Goal: Task Accomplishment & Management: Manage account settings

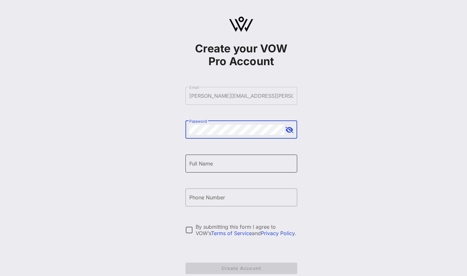
click at [199, 167] on input "Full Name" at bounding box center [241, 163] width 104 height 10
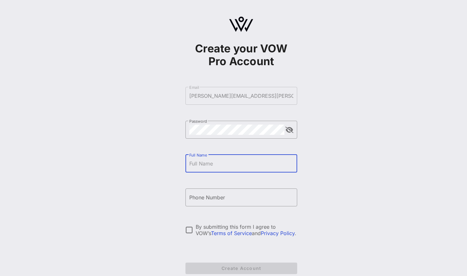
type input "[PERSON_NAME]"
type input "[PHONE_NUMBER]"
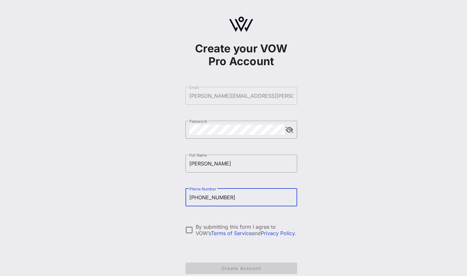
click at [198, 202] on input "[PHONE_NUMBER]" at bounding box center [241, 197] width 104 height 10
click at [189, 229] on div at bounding box center [189, 229] width 11 height 11
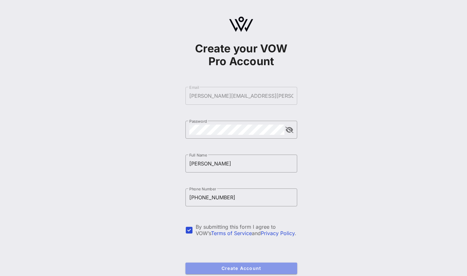
click at [278, 267] on span "Create Account" at bounding box center [240, 267] width 101 height 5
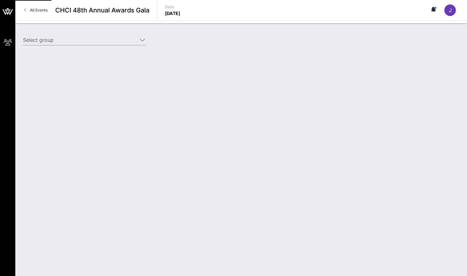
type input "Toyota (Toyota) [[PERSON_NAME], [PERSON_NAME][EMAIL_ADDRESS][PERSON_NAME][DOMAI…"
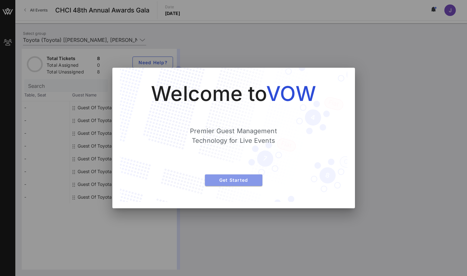
click at [240, 180] on span "Get Started" at bounding box center [233, 179] width 47 height 5
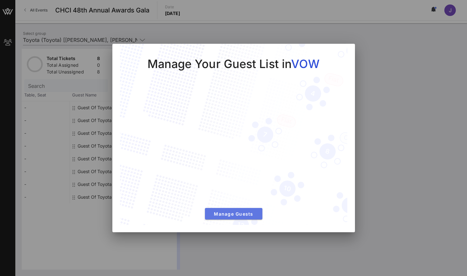
click at [238, 214] on span "Manage Guests" at bounding box center [233, 213] width 47 height 5
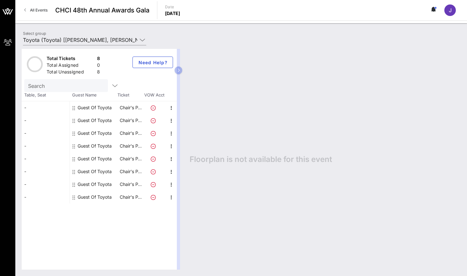
click at [81, 108] on div "Guest Of Toyota" at bounding box center [95, 107] width 34 height 13
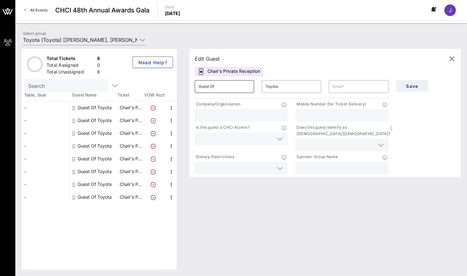
click at [215, 86] on input "Guest Of" at bounding box center [224, 86] width 52 height 10
drag, startPoint x: 224, startPoint y: 87, endPoint x: 178, endPoint y: 89, distance: 45.3
click at [178, 89] on div "Total Tickets 8 Total Assigned 0 Total Unassigned 8 Need Help? Search Table, Se…" at bounding box center [241, 159] width 439 height 220
paste input "[PERSON_NAME]"
click at [214, 87] on input "[PERSON_NAME]" at bounding box center [224, 86] width 52 height 10
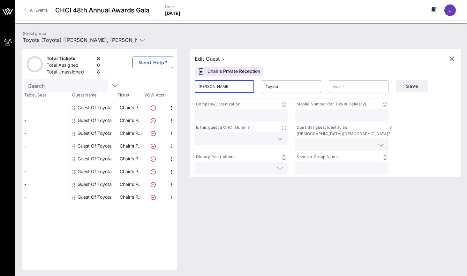
click at [214, 87] on input "[PERSON_NAME]" at bounding box center [224, 86] width 52 height 10
type input "[PERSON_NAME]"
click at [280, 90] on input "Toyota" at bounding box center [291, 86] width 52 height 10
drag, startPoint x: 281, startPoint y: 85, endPoint x: 239, endPoint y: 81, distance: 42.0
click at [239, 81] on div "​ [PERSON_NAME] ​ Toyota ​" at bounding box center [291, 86] width 201 height 20
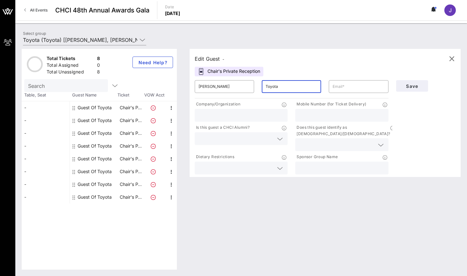
paste input "[PERSON_NAME]"
type input "[PERSON_NAME]"
click at [366, 86] on input "text" at bounding box center [358, 86] width 52 height 10
paste input "[PERSON_NAME][EMAIL_ADDRESS][PERSON_NAME][DOMAIN_NAME]"
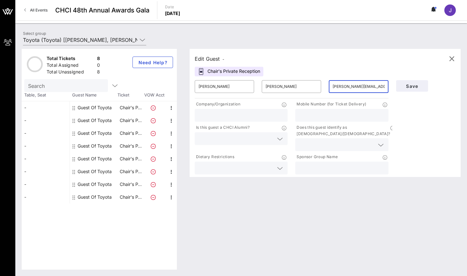
type input "[PERSON_NAME][EMAIL_ADDRESS][PERSON_NAME][DOMAIN_NAME]"
click at [251, 118] on input "text" at bounding box center [240, 115] width 85 height 8
type input "Toyota"
click at [243, 139] on input "text" at bounding box center [235, 138] width 75 height 8
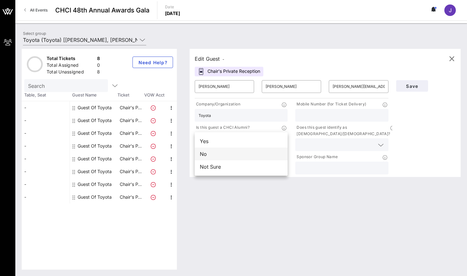
click at [222, 154] on div "No" at bounding box center [241, 153] width 93 height 13
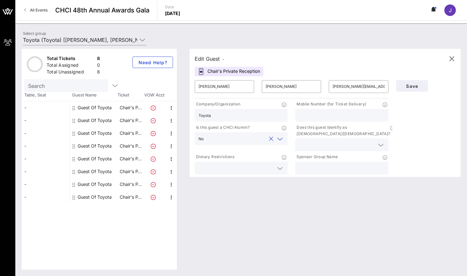
click at [366, 140] on input "text" at bounding box center [336, 144] width 75 height 8
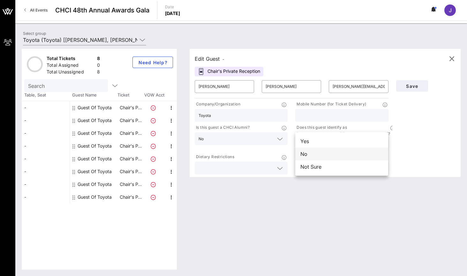
click at [309, 153] on div "No" at bounding box center [341, 153] width 93 height 13
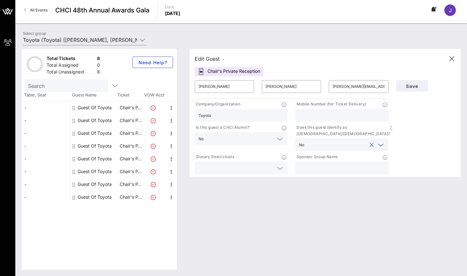
click at [336, 164] on input "text" at bounding box center [341, 168] width 85 height 8
type input "Toyota"
click at [414, 88] on span "Save" at bounding box center [412, 85] width 22 height 5
drag, startPoint x: 331, startPoint y: 86, endPoint x: 394, endPoint y: 86, distance: 63.2
click at [394, 86] on div "​ [PERSON_NAME] ​ [PERSON_NAME] ​ [PERSON_NAME][EMAIL_ADDRESS][PERSON_NAME][DOM…" at bounding box center [325, 125] width 268 height 99
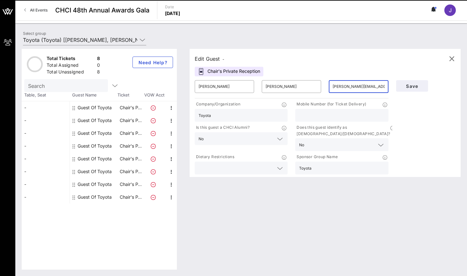
drag, startPoint x: 368, startPoint y: 85, endPoint x: 324, endPoint y: 85, distance: 44.0
click at [324, 85] on div "​ [PERSON_NAME] ​ [PERSON_NAME] ​ [PERSON_NAME][EMAIL_ADDRESS][PERSON_NAME][DOM…" at bounding box center [291, 86] width 201 height 20
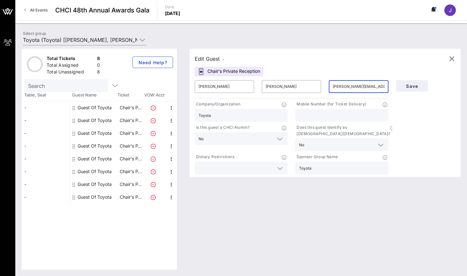
paste input "(630) 248 – 6901"
click at [355, 87] on input "(630) 248 – 6901" at bounding box center [358, 86] width 52 height 10
click at [344, 85] on input "[PHONE_NUMBER]" at bounding box center [358, 86] width 52 height 10
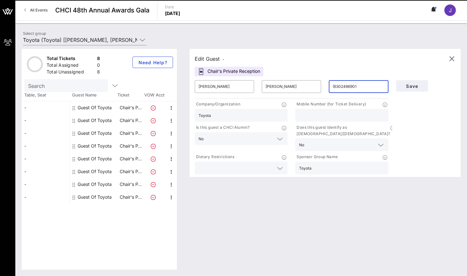
click at [333, 86] on input "(6302486901" at bounding box center [358, 86] width 52 height 10
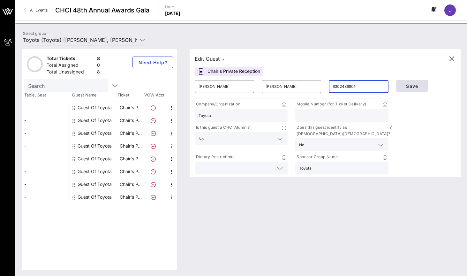
type input "6302486901"
click at [410, 85] on span "Save" at bounding box center [412, 85] width 22 height 5
click at [366, 86] on input "6302486901" at bounding box center [358, 86] width 52 height 10
click at [332, 86] on div "​ 6302486901" at bounding box center [358, 86] width 59 height 13
click at [333, 86] on input "6302486901" at bounding box center [358, 86] width 52 height 10
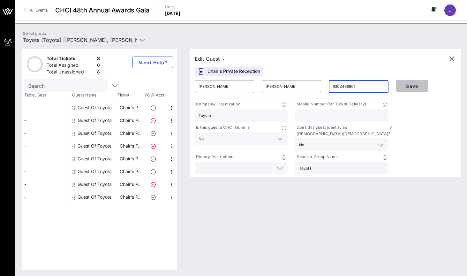
click at [411, 87] on span "Save" at bounding box center [412, 85] width 22 height 5
drag, startPoint x: 362, startPoint y: 86, endPoint x: 300, endPoint y: 83, distance: 62.0
click at [300, 83] on div "​ [PERSON_NAME] ​ [PERSON_NAME] ​ 6302486901" at bounding box center [291, 86] width 201 height 20
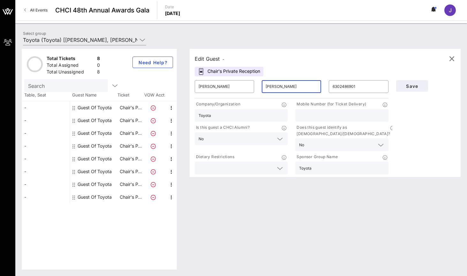
paste input "(630) 248 – 6901"
drag, startPoint x: 306, startPoint y: 86, endPoint x: 275, endPoint y: 87, distance: 31.0
click at [275, 87] on input "[PERSON_NAME](630) 248 – 6901" at bounding box center [291, 86] width 52 height 10
type input "[PERSON_NAME]"
drag, startPoint x: 364, startPoint y: 86, endPoint x: 312, endPoint y: 85, distance: 51.7
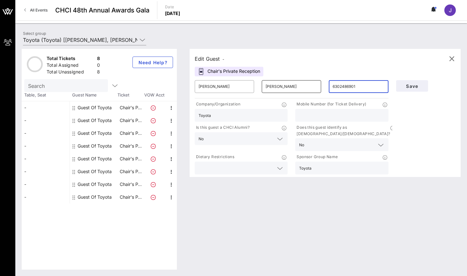
click at [312, 85] on div "​ [PERSON_NAME] ​ [PERSON_NAME] ​ 6302486901" at bounding box center [291, 86] width 201 height 20
paste input "[PERSON_NAME][EMAIL_ADDRESS][PERSON_NAME][DOMAIN_NAME]"
type input "[PERSON_NAME][EMAIL_ADDRESS][PERSON_NAME][DOMAIN_NAME]"
click at [411, 88] on span "Save" at bounding box center [412, 85] width 22 height 5
drag, startPoint x: 221, startPoint y: 87, endPoint x: 173, endPoint y: 80, distance: 48.7
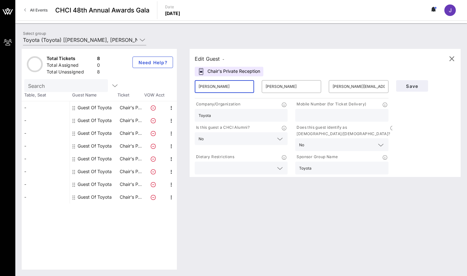
click at [173, 80] on div "Total Tickets 8 Total Assigned 0 Total Unassigned 8 Need Help? Search Table, Se…" at bounding box center [241, 159] width 439 height 220
paste input "[PERSON_NAME]"
click at [222, 88] on input "[PERSON_NAME]" at bounding box center [224, 86] width 52 height 10
type input "[PERSON_NAME]"
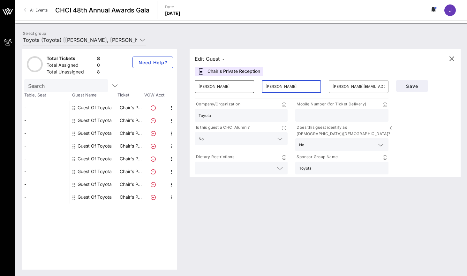
drag, startPoint x: 280, startPoint y: 88, endPoint x: 247, endPoint y: 84, distance: 33.4
click at [247, 84] on div "​ [PERSON_NAME] ​ [PERSON_NAME] ​ [PERSON_NAME][EMAIL_ADDRESS][PERSON_NAME][DOM…" at bounding box center [291, 86] width 201 height 20
paste input "Medalla"
click at [337, 86] on input "[PERSON_NAME][EMAIL_ADDRESS][PERSON_NAME][DOMAIN_NAME]" at bounding box center [358, 86] width 52 height 10
drag, startPoint x: 379, startPoint y: 86, endPoint x: 296, endPoint y: 86, distance: 83.0
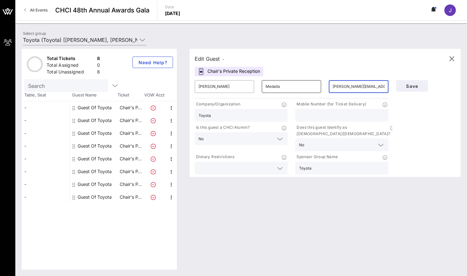
click at [296, 86] on div "​ [PERSON_NAME] ​ Medalla ​ [PERSON_NAME][EMAIL_ADDRESS][PERSON_NAME][DOMAIN_NA…" at bounding box center [291, 86] width 201 height 20
paste input "[PERSON_NAME][EMAIL_ADDRESS][DOMAIN_NAME]"
drag, startPoint x: 280, startPoint y: 86, endPoint x: 214, endPoint y: 85, distance: 65.7
click at [214, 85] on div "​ [PERSON_NAME] [EMAIL_ADDRESS][DOMAIN_NAME] ​ [PERSON_NAME][DOMAIN_NAME][EMAIL…" at bounding box center [291, 86] width 201 height 20
click at [280, 86] on input "[EMAIL_ADDRESS][DOMAIN_NAME]" at bounding box center [291, 86] width 52 height 10
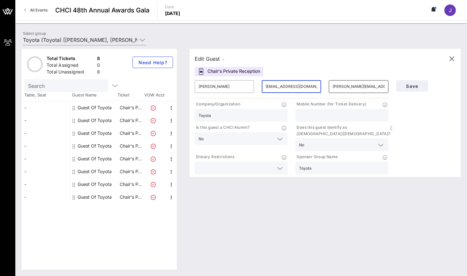
scroll to position [0, 16]
drag, startPoint x: 279, startPoint y: 87, endPoint x: 358, endPoint y: 90, distance: 79.2
type input "[EMAIL_ADDRESS][DOMAIN_NAME]"
click at [358, 90] on div "​ [PERSON_NAME] [EMAIL_ADDRESS][DOMAIN_NAME] ​ [PERSON_NAME][DOMAIN_NAME][EMAIL…" at bounding box center [291, 86] width 201 height 20
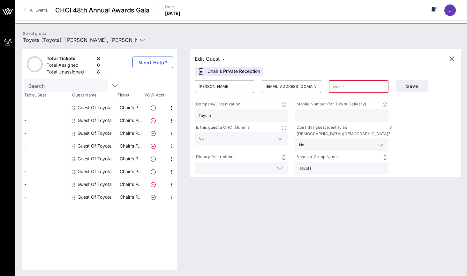
paste input "[PERSON_NAME][EMAIL_ADDRESS][DOMAIN_NAME]"
type input "[PERSON_NAME][EMAIL_ADDRESS][DOMAIN_NAME]"
drag, startPoint x: 316, startPoint y: 87, endPoint x: 279, endPoint y: 87, distance: 36.7
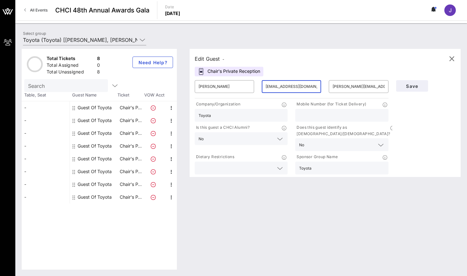
click at [279, 87] on input "[EMAIL_ADDRESS][DOMAIN_NAME]" at bounding box center [291, 86] width 52 height 10
drag, startPoint x: 298, startPoint y: 87, endPoint x: 280, endPoint y: 88, distance: 18.5
click at [280, 88] on input "[DOMAIN_NAME]" at bounding box center [291, 86] width 52 height 10
type input "Medalla"
click at [416, 85] on span "Save" at bounding box center [412, 85] width 22 height 5
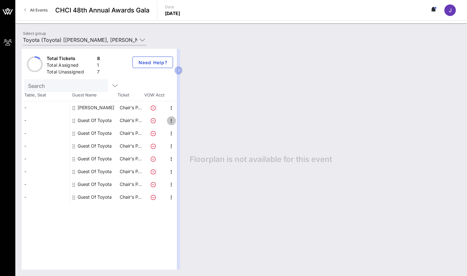
click at [172, 119] on icon "button" at bounding box center [172, 121] width 8 height 8
click at [89, 119] on div "Guest Of Toyota" at bounding box center [95, 120] width 34 height 13
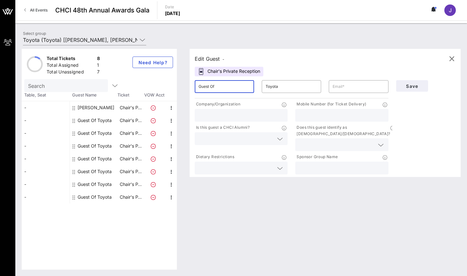
drag, startPoint x: 229, startPoint y: 87, endPoint x: 177, endPoint y: 82, distance: 51.9
click at [177, 82] on div "Total Tickets 8 Total Assigned 1 Total Unassigned 7 Need Help? Search Table, Se…" at bounding box center [241, 159] width 439 height 220
paste input "[PERSON_NAME]"
click at [224, 87] on input "[PERSON_NAME]" at bounding box center [224, 86] width 52 height 10
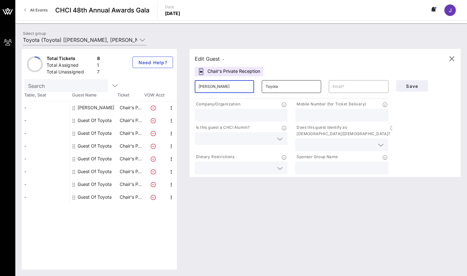
type input "[PERSON_NAME]"
click at [270, 88] on input "Toyota" at bounding box center [291, 86] width 52 height 10
paste input "[PERSON_NAME]"
type input "[PERSON_NAME]"
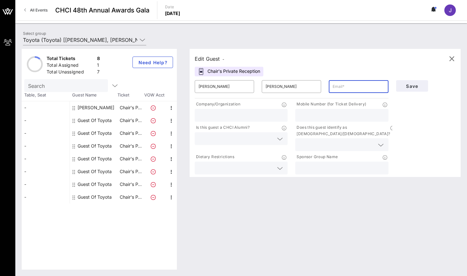
click at [346, 81] on input "text" at bounding box center [358, 86] width 52 height 10
paste input "[PERSON_NAME][EMAIL_ADDRESS][PERSON_NAME][DOMAIN_NAME]"
type input "[PERSON_NAME][EMAIL_ADDRESS][PERSON_NAME][DOMAIN_NAME]"
click at [231, 115] on input "text" at bounding box center [240, 115] width 85 height 8
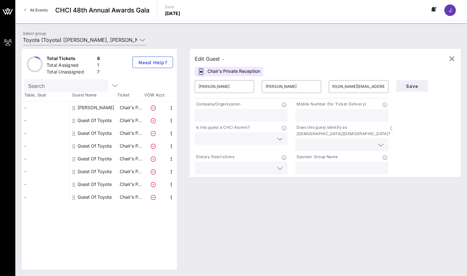
scroll to position [0, 0]
type input "Toyota"
click at [276, 140] on div at bounding box center [279, 139] width 9 height 8
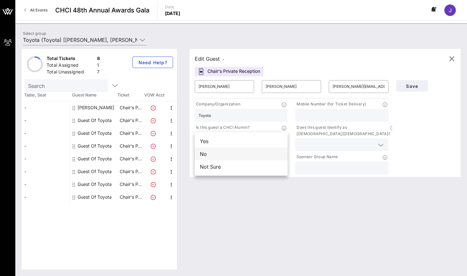
click at [213, 156] on div "No" at bounding box center [241, 153] width 93 height 13
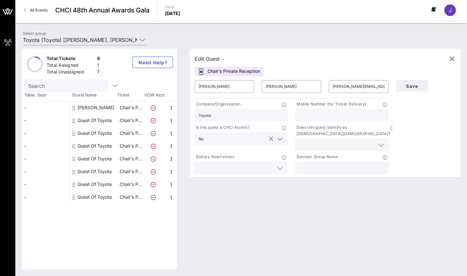
click at [380, 141] on icon at bounding box center [381, 145] width 6 height 8
click at [318, 138] on div "Yes" at bounding box center [341, 141] width 93 height 13
click at [304, 164] on input "text" at bounding box center [341, 168] width 85 height 8
type input "Toyota"
click at [246, 164] on input "text" at bounding box center [235, 168] width 75 height 8
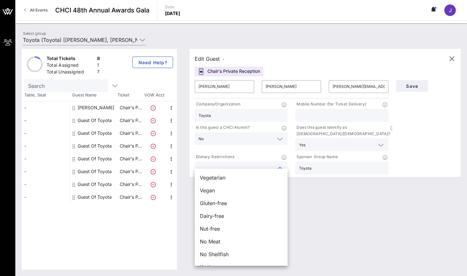
click at [247, 164] on input "text" at bounding box center [235, 168] width 75 height 8
click at [230, 140] on input "text" at bounding box center [236, 138] width 60 height 8
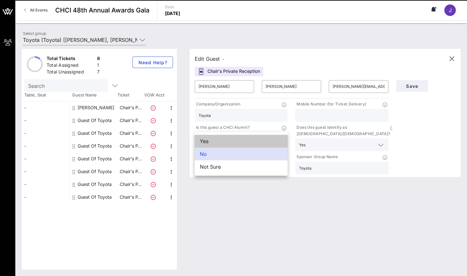
click at [230, 140] on div "Yes" at bounding box center [241, 141] width 93 height 13
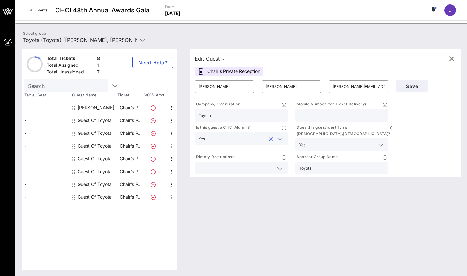
click at [230, 140] on input "text" at bounding box center [236, 138] width 58 height 8
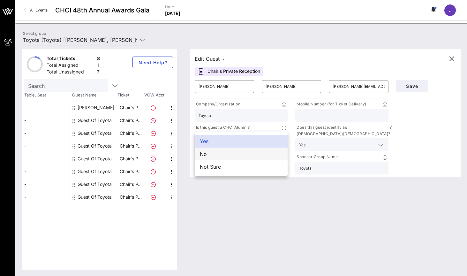
click at [209, 155] on div "No" at bounding box center [241, 153] width 93 height 13
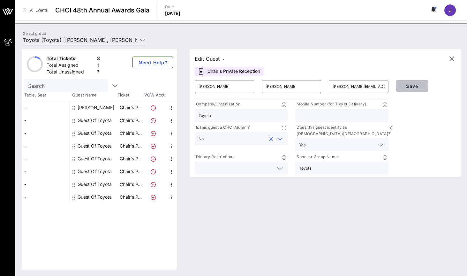
click at [414, 85] on span "Save" at bounding box center [412, 85] width 22 height 5
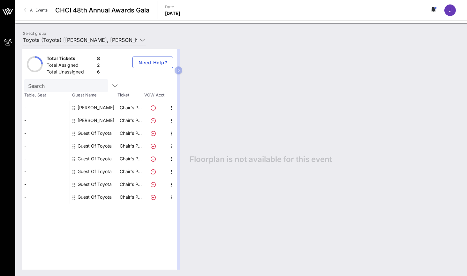
click at [75, 133] on icon at bounding box center [73, 133] width 3 height 5
click at [73, 131] on icon at bounding box center [73, 133] width 3 height 5
click at [85, 131] on div "Guest Of Toyota" at bounding box center [95, 133] width 34 height 13
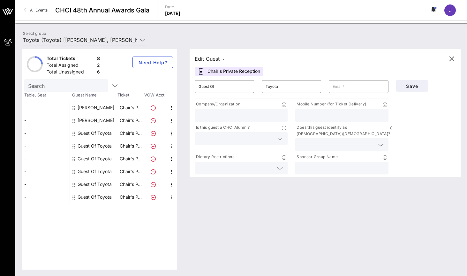
drag, startPoint x: 200, startPoint y: 87, endPoint x: 174, endPoint y: 90, distance: 26.4
click at [174, 87] on div "Total Tickets 8 Total Assigned 2 Total Unassigned 6 Need Help? Search Table, Se…" at bounding box center [241, 159] width 439 height 220
paste input "[PERSON_NAME]"
click at [229, 88] on input "[PERSON_NAME]" at bounding box center [224, 86] width 52 height 10
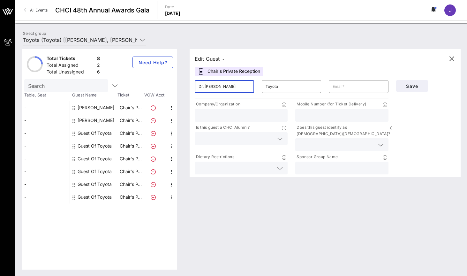
type input "Dr. [PERSON_NAME]"
click at [248, 84] on div "​ Dr. [PERSON_NAME] ​ Toyota ​" at bounding box center [291, 86] width 201 height 20
paste input "[PERSON_NAME]"
type input "[PERSON_NAME]"
click at [343, 87] on input "text" at bounding box center [358, 86] width 52 height 10
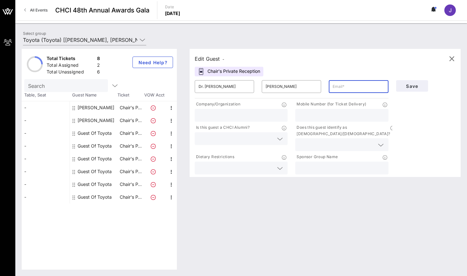
paste input "[EMAIL_ADDRESS][DOMAIN_NAME]"
type input "[EMAIL_ADDRESS][DOMAIN_NAME]"
click at [228, 116] on input "text" at bounding box center [240, 115] width 85 height 8
type input "Toyota"
click at [225, 141] on input "text" at bounding box center [235, 138] width 75 height 8
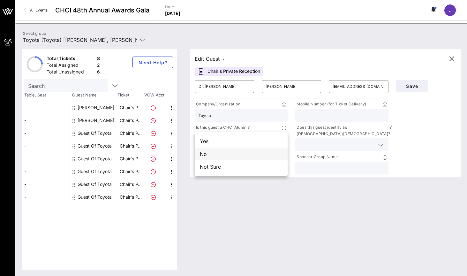
click at [212, 155] on div "No" at bounding box center [241, 153] width 93 height 13
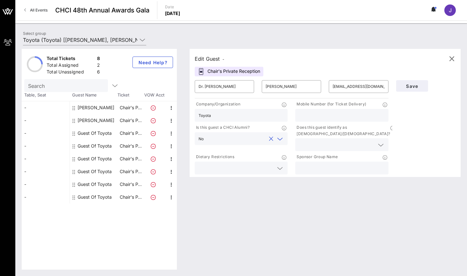
click at [317, 140] on input "text" at bounding box center [336, 144] width 75 height 8
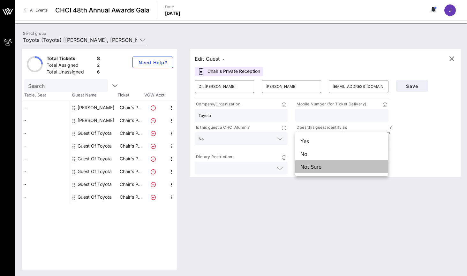
click at [318, 167] on div "Not Sure" at bounding box center [341, 166] width 93 height 13
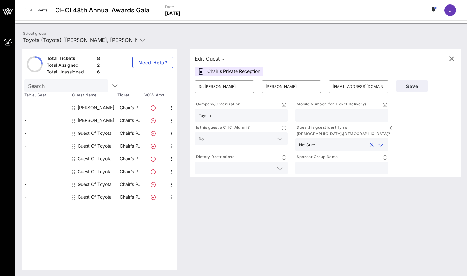
click at [319, 164] on input "text" at bounding box center [341, 168] width 85 height 8
type input "Toyota"
click at [417, 85] on span "Save" at bounding box center [412, 85] width 22 height 5
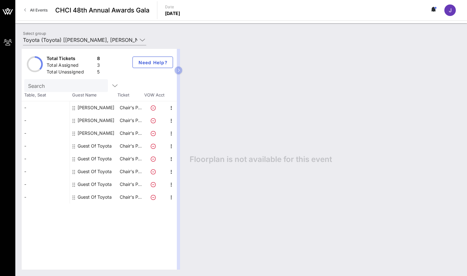
click at [84, 145] on div "Guest Of Toyota" at bounding box center [95, 145] width 34 height 13
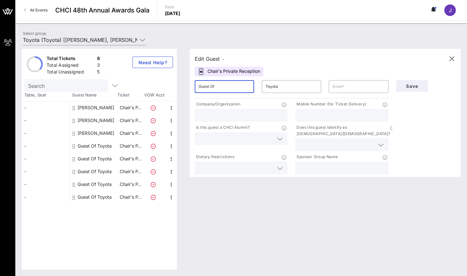
drag, startPoint x: 225, startPoint y: 83, endPoint x: 183, endPoint y: 83, distance: 41.2
click at [183, 83] on div "Edit Guest - Chair's Private Reception ​ Guest Of ​ Toyota ​ Company/Organizati…" at bounding box center [321, 159] width 277 height 220
paste input "[PERSON_NAME]"
drag, startPoint x: 231, startPoint y: 86, endPoint x: 211, endPoint y: 86, distance: 20.1
click at [211, 86] on input "[PERSON_NAME] Of" at bounding box center [224, 86] width 52 height 10
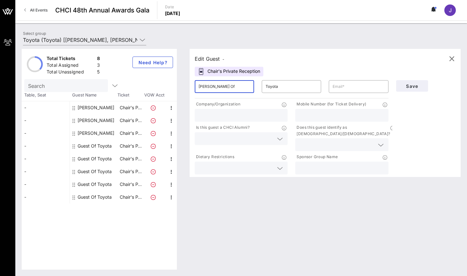
drag, startPoint x: 233, startPoint y: 89, endPoint x: 212, endPoint y: 87, distance: 21.1
click at [212, 87] on input "[PERSON_NAME] Of" at bounding box center [224, 86] width 52 height 10
type input "[PERSON_NAME]"
drag, startPoint x: 281, startPoint y: 86, endPoint x: 254, endPoint y: 86, distance: 26.8
click at [254, 86] on div "​ [PERSON_NAME] ​ Toyota ​" at bounding box center [291, 86] width 201 height 20
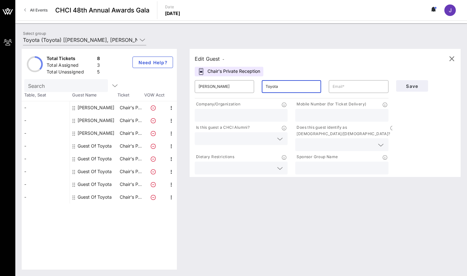
paste input "Chiappet"
type input "[PERSON_NAME]"
click at [363, 87] on input "text" at bounding box center [358, 86] width 52 height 10
paste input "[PERSON_NAME][EMAIL_ADDRESS][PERSON_NAME][DOMAIN_NAME]"
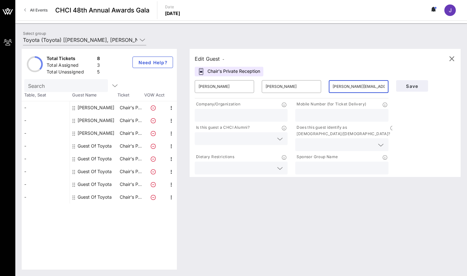
scroll to position [0, 3]
type input "[PERSON_NAME][EMAIL_ADDRESS][PERSON_NAME][DOMAIN_NAME]"
click at [212, 111] on input "text" at bounding box center [240, 115] width 85 height 8
type input "Toyota"
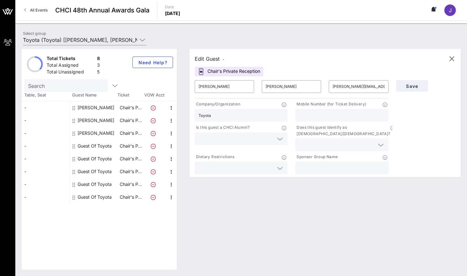
click at [345, 117] on input "text" at bounding box center [341, 115] width 85 height 8
click at [236, 138] on input "text" at bounding box center [235, 138] width 75 height 8
click at [219, 153] on div "No" at bounding box center [241, 153] width 93 height 13
drag, startPoint x: 316, startPoint y: 138, endPoint x: 319, endPoint y: 139, distance: 3.9
click at [317, 140] on input "text" at bounding box center [336, 144] width 75 height 8
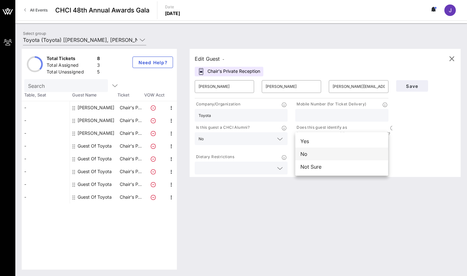
click at [305, 154] on div "No" at bounding box center [341, 153] width 93 height 13
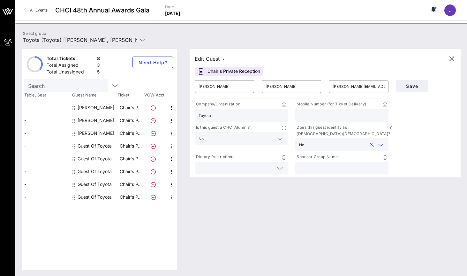
click at [317, 164] on input "text" at bounding box center [341, 168] width 85 height 8
type input "Toyota"
click at [421, 86] on span "Save" at bounding box center [412, 85] width 22 height 5
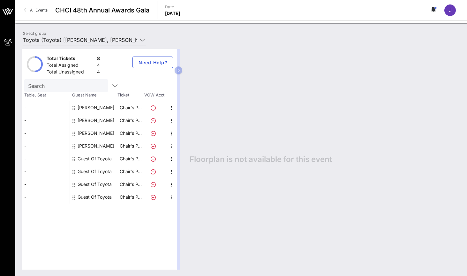
click at [93, 158] on div "Guest Of Toyota" at bounding box center [95, 158] width 34 height 13
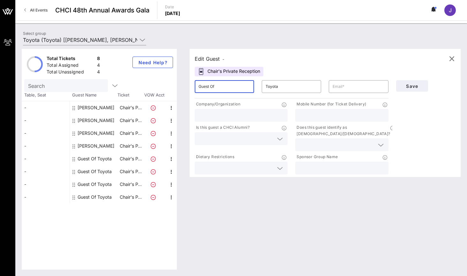
drag, startPoint x: 221, startPoint y: 88, endPoint x: 180, endPoint y: 86, distance: 41.2
click at [180, 86] on div "Total Tickets 8 Total Assigned 4 Total Unassigned 4 Need Help? Search Table, Se…" at bounding box center [241, 159] width 439 height 220
paste input "[PERSON_NAME]"
click at [217, 87] on input "[PERSON_NAME]" at bounding box center [224, 86] width 52 height 10
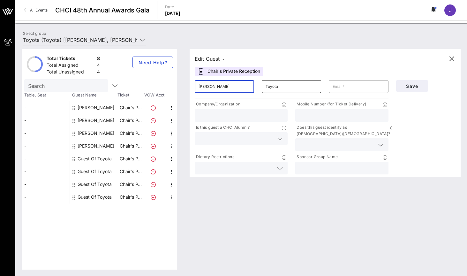
type input "[PERSON_NAME]"
drag, startPoint x: 286, startPoint y: 86, endPoint x: 229, endPoint y: 85, distance: 56.5
click at [204, 88] on div "​ [PERSON_NAME] ​ Toyota ​" at bounding box center [291, 86] width 201 height 20
paste input "[PERSON_NAME]"
type input "[PERSON_NAME]"
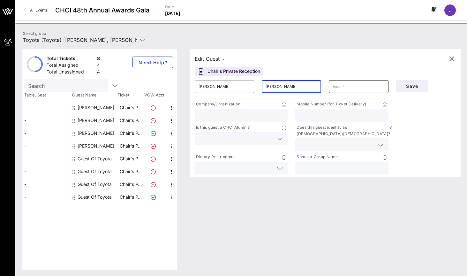
click at [346, 88] on input "text" at bounding box center [358, 86] width 52 height 10
paste input "[PERSON_NAME][EMAIL_ADDRESS][PERSON_NAME][DOMAIN_NAME]"
type input "[PERSON_NAME][EMAIL_ADDRESS][PERSON_NAME][DOMAIN_NAME]"
click at [228, 115] on input "text" at bounding box center [240, 115] width 85 height 8
type input "Toyota"
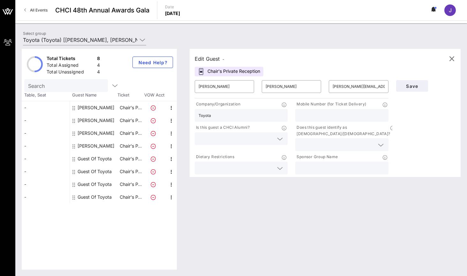
click at [324, 118] on input "text" at bounding box center [341, 115] width 85 height 8
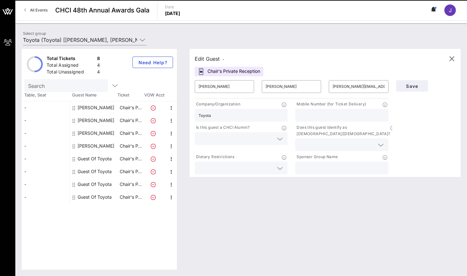
click at [207, 139] on input "text" at bounding box center [235, 138] width 75 height 8
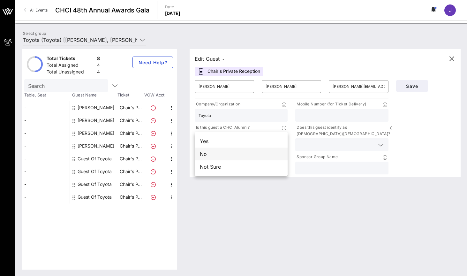
click at [212, 153] on div "No" at bounding box center [241, 153] width 93 height 13
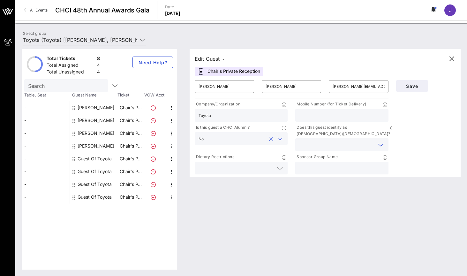
click at [317, 140] on input "text" at bounding box center [336, 144] width 75 height 8
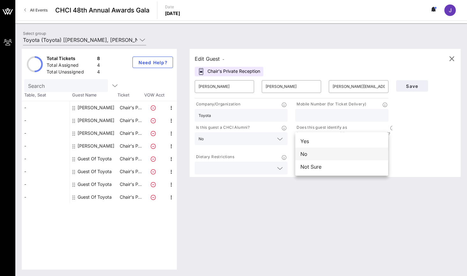
click at [310, 154] on div "No" at bounding box center [341, 153] width 93 height 13
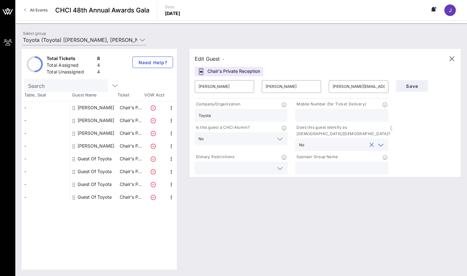
click at [318, 164] on input "text" at bounding box center [341, 168] width 85 height 8
type input "Toyota"
click at [411, 86] on span "Save" at bounding box center [412, 85] width 22 height 5
click at [355, 86] on input "[PERSON_NAME][EMAIL_ADDRESS][PERSON_NAME][DOMAIN_NAME]" at bounding box center [358, 86] width 52 height 10
drag, startPoint x: 325, startPoint y: 84, endPoint x: 305, endPoint y: 86, distance: 19.9
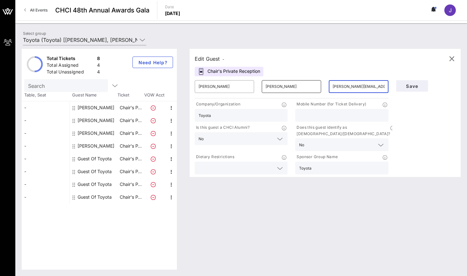
click at [306, 86] on div "​ [PERSON_NAME] ​ [PERSON_NAME] ​ [PERSON_NAME][EMAIL_ADDRESS][PERSON_NAME][DOM…" at bounding box center [291, 86] width 201 height 20
paste input "[PERSON_NAME][EMAIL_ADDRESS][PERSON_NAME][DOMAIN_NAME]"
type input "[EMAIL_ADDRESS][PERSON_NAME][DOMAIN_NAME]"
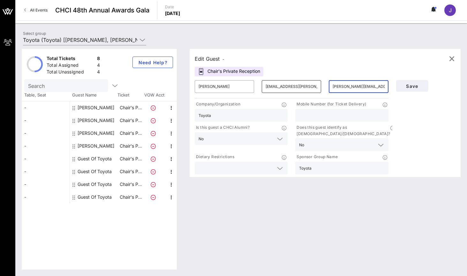
drag, startPoint x: 381, startPoint y: 86, endPoint x: 314, endPoint y: 85, distance: 67.0
click at [314, 85] on div "​ [PERSON_NAME] ​ [EMAIL_ADDRESS][PERSON_NAME][DOMAIN_NAME] ​ [PERSON_NAME][DOM…" at bounding box center [291, 86] width 201 height 20
paste input "[PERSON_NAME][EMAIL_ADDRESS][PERSON_NAME][DOMAIN_NAME]"
drag, startPoint x: 285, startPoint y: 87, endPoint x: 343, endPoint y: 88, distance: 58.4
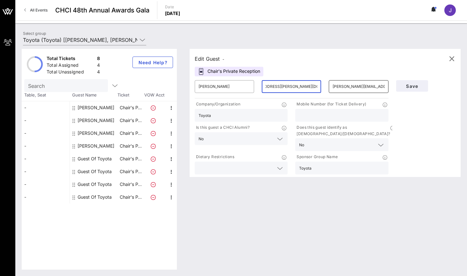
click at [343, 88] on div "​ [PERSON_NAME] ​ [EMAIL_ADDRESS][PERSON_NAME][DOMAIN_NAME] ​ [PERSON_NAME][DOM…" at bounding box center [291, 86] width 201 height 20
drag, startPoint x: 384, startPoint y: 87, endPoint x: 314, endPoint y: 84, distance: 69.9
type input "[PERSON_NAME][EMAIL_ADDRESS][PERSON_NAME][DOMAIN_NAME]"
click at [315, 85] on div "​ [PERSON_NAME] ​ [EMAIL_ADDRESS][PERSON_NAME][DOMAIN_NAME] ​ [PERSON_NAME][DOM…" at bounding box center [291, 86] width 201 height 20
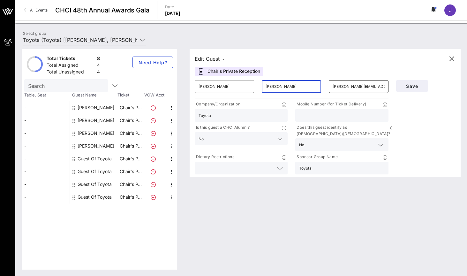
type input "[PERSON_NAME]"
drag, startPoint x: 339, startPoint y: 86, endPoint x: 443, endPoint y: 88, distance: 104.7
click at [443, 88] on div "​ [PERSON_NAME] ​ [PERSON_NAME] ​ [PERSON_NAME][EMAIL_ADDRESS][PERSON_NAME][DOM…" at bounding box center [325, 125] width 268 height 99
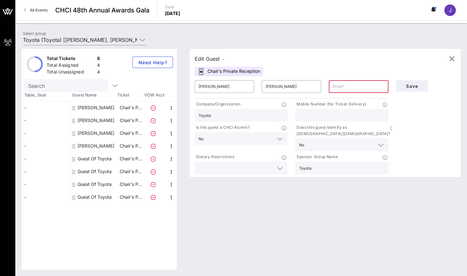
click at [345, 86] on input "text" at bounding box center [358, 86] width 52 height 10
paste input "[PERSON_NAME][EMAIL_ADDRESS][PERSON_NAME][DOMAIN_NAME]"
type input "[PERSON_NAME][EMAIL_ADDRESS][PERSON_NAME][DOMAIN_NAME]"
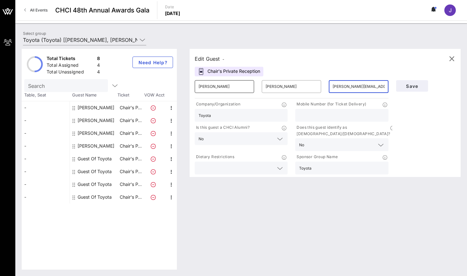
drag, startPoint x: 270, startPoint y: 87, endPoint x: 233, endPoint y: 82, distance: 37.0
click at [233, 82] on div "​ [PERSON_NAME] ​ [PERSON_NAME] ​ [PERSON_NAME][EMAIL_ADDRESS][PERSON_NAME][DOM…" at bounding box center [291, 86] width 201 height 20
paste input "s"
type input "[PERSON_NAME]"
click at [335, 117] on input "text" at bounding box center [341, 115] width 85 height 8
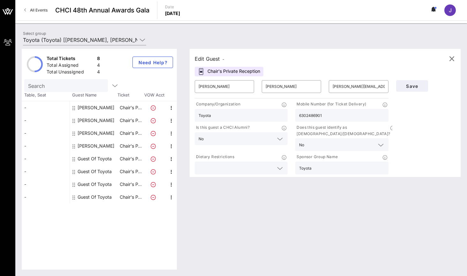
type input "6302486901"
click at [415, 87] on span "Save" at bounding box center [412, 85] width 22 height 5
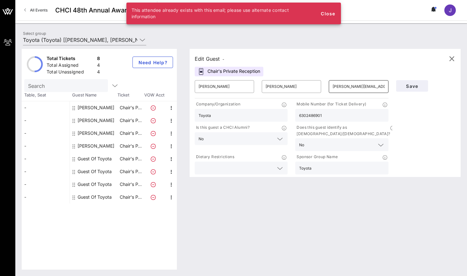
click at [378, 88] on input "[PERSON_NAME][EMAIL_ADDRESS][PERSON_NAME][DOMAIN_NAME]" at bounding box center [358, 86] width 52 height 10
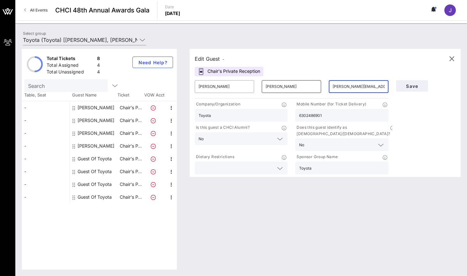
drag, startPoint x: 353, startPoint y: 86, endPoint x: 297, endPoint y: 86, distance: 56.2
click at [297, 86] on div "​ [PERSON_NAME] ​ [PERSON_NAME] ​ [PERSON_NAME][EMAIL_ADDRESS][PERSON_NAME][DOM…" at bounding box center [291, 86] width 201 height 20
type input "[PERSON_NAME]"
drag, startPoint x: 333, startPoint y: 86, endPoint x: 417, endPoint y: 93, distance: 84.2
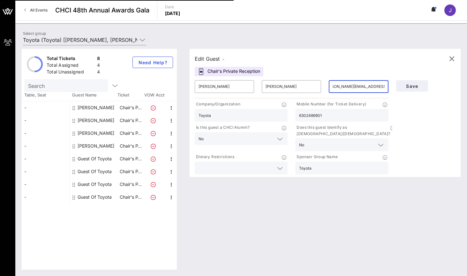
click at [419, 91] on div "​ [PERSON_NAME] ​ [PERSON_NAME] ​ [PERSON_NAME][EMAIL_ADDRESS][PERSON_NAME][DOM…" at bounding box center [325, 125] width 268 height 99
type input "j"
drag, startPoint x: 343, startPoint y: 85, endPoint x: 349, endPoint y: 83, distance: 6.1
click at [343, 85] on input "j" at bounding box center [358, 86] width 52 height 10
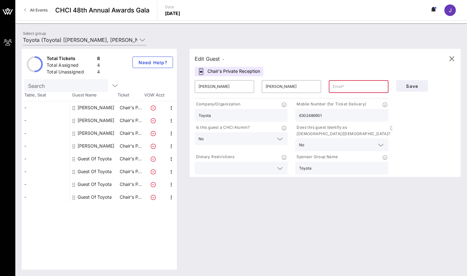
paste input "[PERSON_NAME][EMAIL_ADDRESS][PERSON_NAME][DOMAIN_NAME]"
type input "[PERSON_NAME][EMAIL_ADDRESS][PERSON_NAME][DOMAIN_NAME]"
click at [416, 87] on span "Save" at bounding box center [412, 85] width 22 height 5
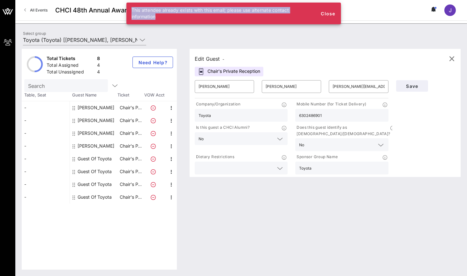
drag, startPoint x: 158, startPoint y: 18, endPoint x: 128, endPoint y: 13, distance: 30.4
click at [128, 13] on div "This attendee already exists with this email; please use alternate contact info…" at bounding box center [221, 14] width 191 height 22
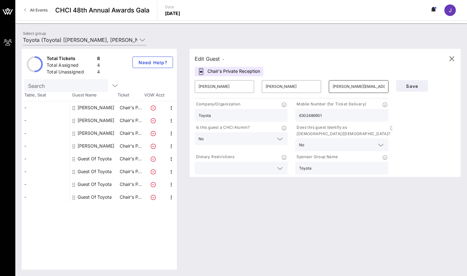
click at [334, 86] on input "[PERSON_NAME][EMAIL_ADDRESS][PERSON_NAME][DOMAIN_NAME]" at bounding box center [358, 86] width 52 height 10
drag, startPoint x: 332, startPoint y: 86, endPoint x: 425, endPoint y: 91, distance: 92.6
click at [425, 91] on div "​ [PERSON_NAME] ​ [PERSON_NAME] ​ [PERSON_NAME][EMAIL_ADDRESS][PERSON_NAME][DOM…" at bounding box center [325, 125] width 268 height 99
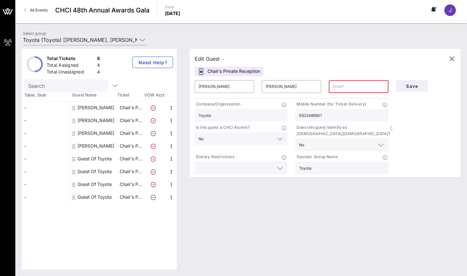
paste input "[PERSON_NAME][EMAIL_ADDRESS][PERSON_NAME][DOMAIN_NAME]"
type input "[PERSON_NAME][EMAIL_ADDRESS][PERSON_NAME][DOMAIN_NAME]"
click at [412, 88] on span "Save" at bounding box center [412, 85] width 22 height 5
click at [413, 85] on span "Save" at bounding box center [412, 85] width 22 height 5
